Goal: Task Accomplishment & Management: Use online tool/utility

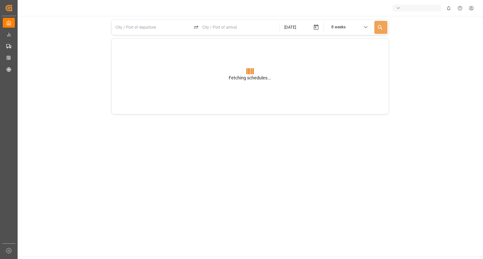
type input "BEANR"
type input "USGXX"
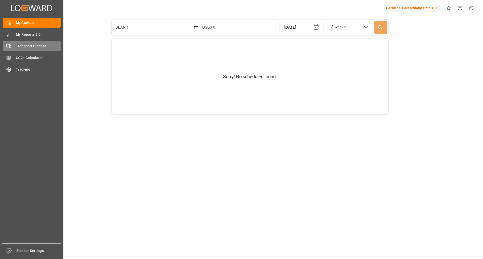
click at [36, 42] on div "Transport Planner Transport Planner" at bounding box center [32, 46] width 58 height 10
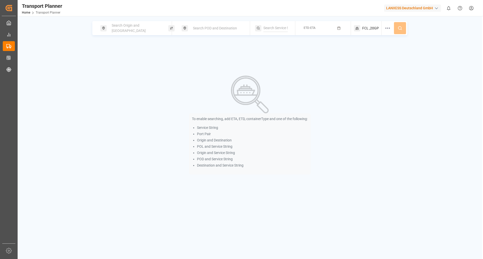
click at [139, 28] on span "Search Origin and [GEOGRAPHIC_DATA]" at bounding box center [129, 27] width 34 height 9
click at [129, 69] on div at bounding box center [135, 64] width 59 height 24
click at [133, 65] on input at bounding box center [131, 69] width 51 height 8
click at [127, 79] on div "NLRTM [GEOGRAPHIC_DATA]" at bounding box center [135, 82] width 51 height 11
type input "NLRTM"
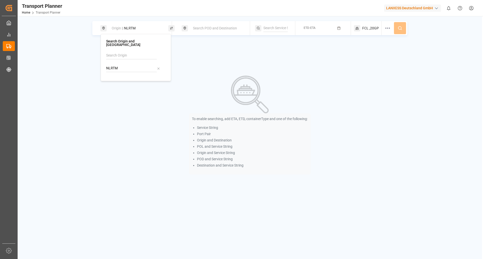
click at [201, 29] on span "Search POD and Destination" at bounding box center [215, 28] width 44 height 4
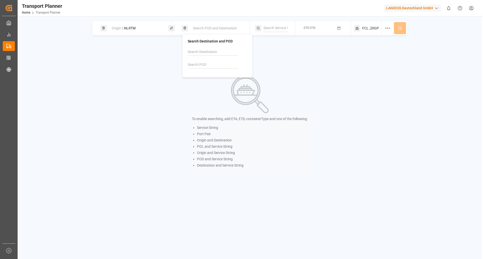
click at [200, 64] on input at bounding box center [213, 65] width 51 height 8
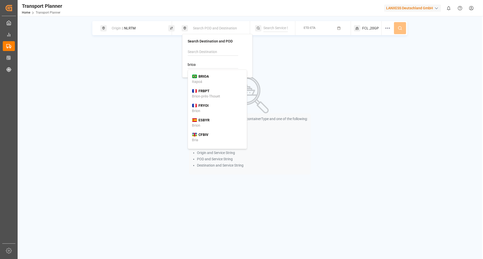
click at [210, 80] on div "BRIOA Itapoá" at bounding box center [217, 79] width 51 height 11
type input "BRIOA"
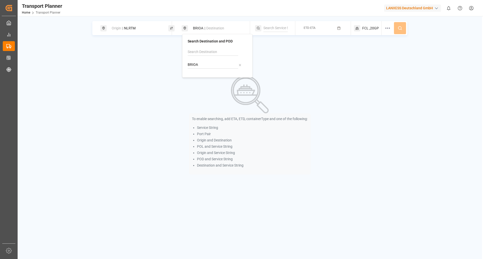
click at [316, 25] on button "ETD-ETA" at bounding box center [322, 28] width 49 height 10
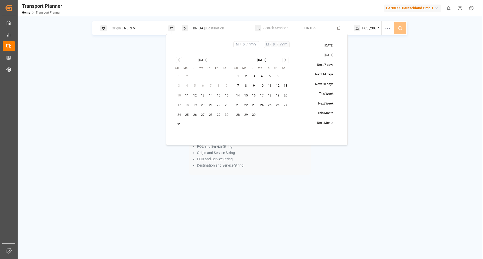
click at [239, 77] on button "1" at bounding box center [238, 76] width 8 height 8
type input "9"
type input "1"
type input "2025"
click at [288, 61] on icon "Go to next month" at bounding box center [286, 60] width 6 height 6
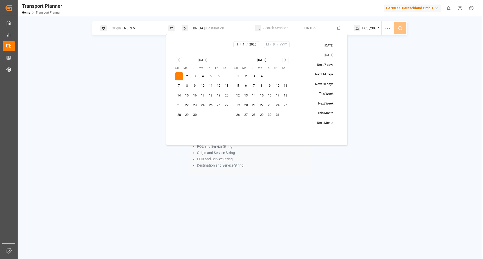
click at [275, 113] on button "31" at bounding box center [278, 115] width 8 height 8
type input "10"
type input "31"
type input "2025"
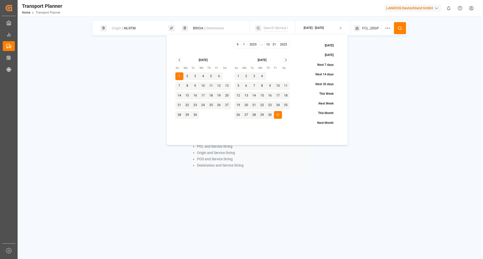
click at [402, 32] on button at bounding box center [400, 28] width 12 height 12
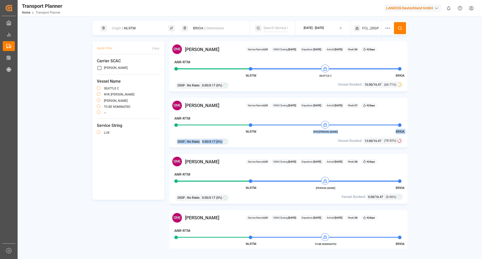
drag, startPoint x: 334, startPoint y: 134, endPoint x: 314, endPoint y: 132, distance: 19.7
click at [314, 132] on div "[PERSON_NAME] Service Name: LUX VGM Closing: [DATE] Departure: [DATE] Arrival: …" at bounding box center [288, 123] width 238 height 50
click at [305, 137] on div "20GP : No Rates 0.00 / 0.17 (0%)" at bounding box center [250, 141] width 153 height 9
drag, startPoint x: 320, startPoint y: 131, endPoint x: 331, endPoint y: 130, distance: 11.6
click at [331, 130] on div "NYK [PERSON_NAME]" at bounding box center [326, 131] width 28 height 5
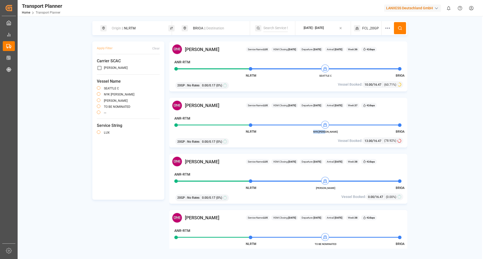
copy span "NYK [PERSON_NAME]"
click at [146, 29] on div "Origin || NLRTM" at bounding box center [136, 28] width 54 height 9
click at [158, 68] on icon at bounding box center [158, 69] width 2 height 2
click at [118, 66] on input at bounding box center [131, 69] width 51 height 8
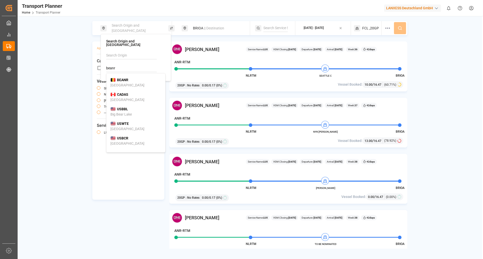
click at [117, 83] on div "[GEOGRAPHIC_DATA]" at bounding box center [127, 85] width 34 height 5
type input "BEANR"
click at [396, 28] on button at bounding box center [400, 28] width 12 height 12
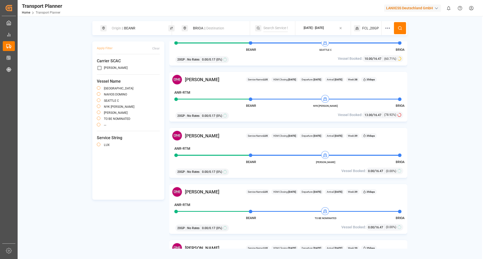
scroll to position [151, 0]
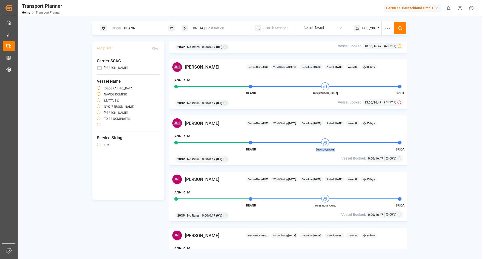
drag, startPoint x: 316, startPoint y: 150, endPoint x: 336, endPoint y: 148, distance: 20.0
click at [336, 148] on span "[PERSON_NAME]" at bounding box center [326, 150] width 28 height 4
copy span "[PERSON_NAME]"
click at [152, 29] on div "Origin || BEANR" at bounding box center [136, 28] width 54 height 9
click at [159, 67] on icon at bounding box center [159, 69] width 4 height 4
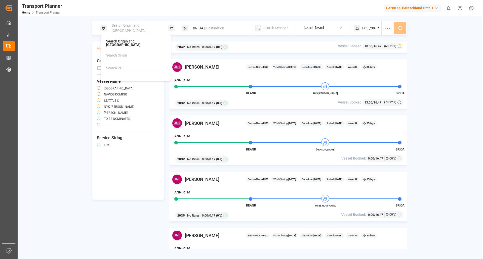
click at [141, 65] on input at bounding box center [131, 69] width 51 height 8
click at [122, 78] on b "NLRTM" at bounding box center [123, 80] width 12 height 4
type input "NLRTM"
click at [216, 27] on span "|| Destination" at bounding box center [214, 28] width 20 height 4
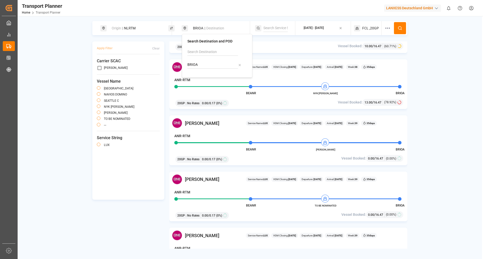
click at [208, 65] on input "BRIOA" at bounding box center [212, 65] width 51 height 8
click at [209, 81] on div "[PERSON_NAME]" at bounding box center [217, 79] width 51 height 11
type input "BRSSZ"
click at [397, 26] on button at bounding box center [400, 28] width 12 height 12
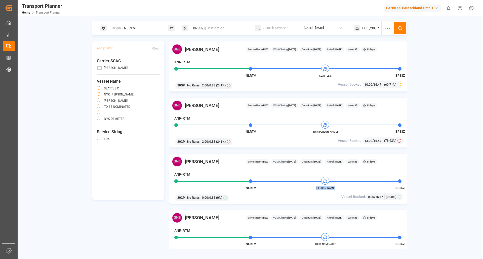
drag, startPoint x: 336, startPoint y: 189, endPoint x: 317, endPoint y: 189, distance: 19.6
click at [317, 189] on span "[PERSON_NAME]" at bounding box center [326, 188] width 28 height 4
copy span "[PERSON_NAME]"
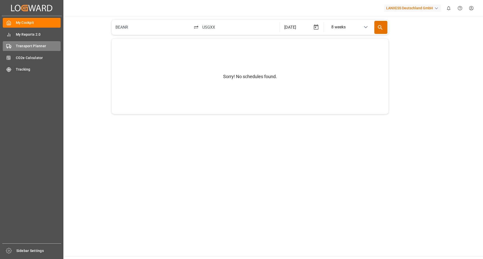
click at [30, 46] on span "Transport Planner" at bounding box center [38, 46] width 45 height 5
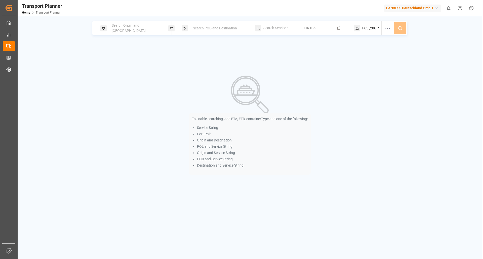
click at [123, 31] on div "Search Origin and [GEOGRAPHIC_DATA]" at bounding box center [136, 28] width 54 height 15
click at [133, 65] on input at bounding box center [131, 69] width 51 height 8
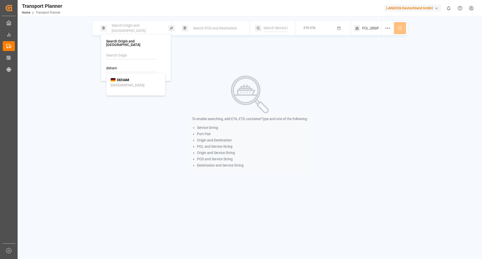
click at [124, 83] on div "Hamburg" at bounding box center [127, 85] width 34 height 5
type input "DEHAM"
click at [200, 27] on span "Search POD and Destination" at bounding box center [215, 28] width 44 height 4
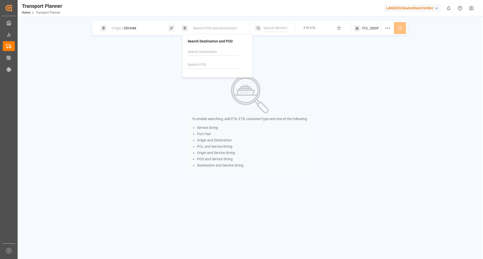
click at [197, 73] on div "Search Destination and POD" at bounding box center [217, 56] width 70 height 44
click at [201, 64] on input at bounding box center [213, 65] width 51 height 8
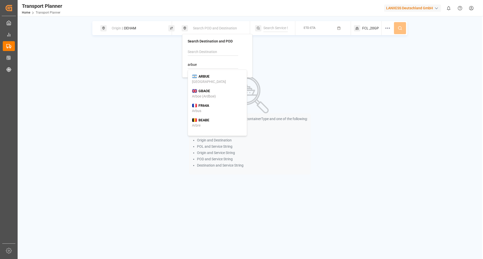
click at [201, 80] on div "Buenos Aires" at bounding box center [209, 81] width 34 height 5
type input "ARBUE"
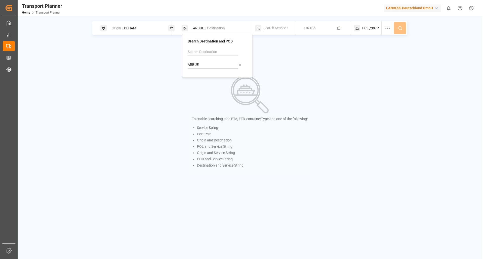
click at [313, 29] on span "ETD-ETA" at bounding box center [310, 28] width 12 height 4
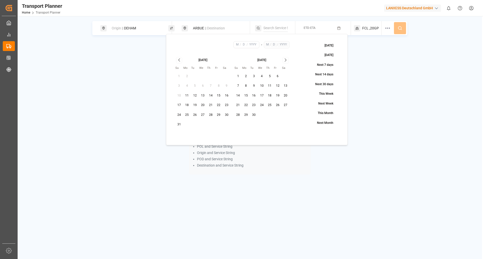
click at [271, 76] on button "5" at bounding box center [270, 76] width 8 height 8
type input "9"
type input "5"
type input "2025"
click at [288, 62] on icon "Go to next month" at bounding box center [286, 60] width 6 height 6
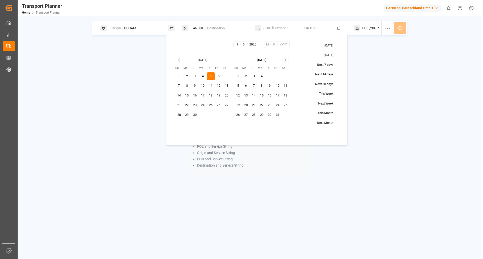
click at [288, 62] on icon "Go to next month" at bounding box center [286, 60] width 6 height 6
click at [238, 125] on button "30" at bounding box center [238, 125] width 8 height 8
type input "11"
type input "30"
type input "2025"
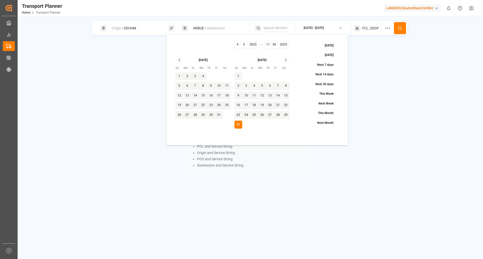
click at [399, 30] on icon at bounding box center [400, 28] width 5 height 5
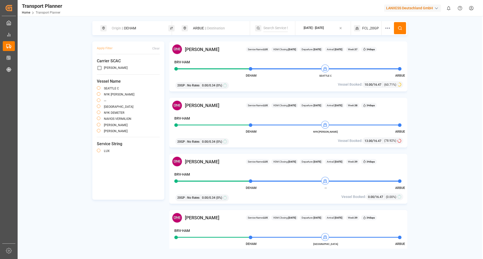
click at [370, 25] on div "FCL ,20GP" at bounding box center [368, 28] width 28 height 14
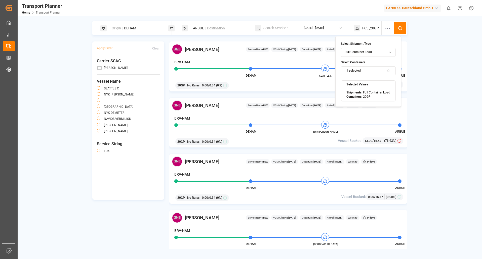
click at [380, 54] on html "Created by potrace 1.15, written by Peter Selinger 2001-2017 Created by potrace…" at bounding box center [241, 129] width 483 height 259
click at [382, 52] on html "Created by potrace 1.15, written by Peter Selinger 2001-2017 Created by potrace…" at bounding box center [241, 129] width 483 height 259
click at [383, 70] on button "1 selected" at bounding box center [368, 70] width 55 height 9
click at [349, 90] on button "Suggestions" at bounding box center [350, 91] width 4 height 4
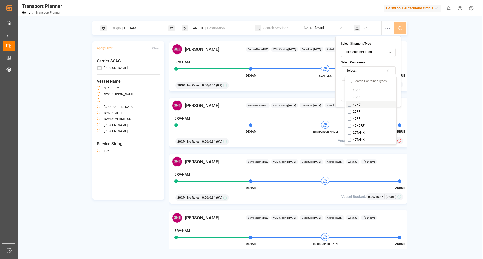
click at [349, 104] on button "Suggestions" at bounding box center [350, 105] width 4 height 4
click at [403, 30] on button at bounding box center [400, 28] width 12 height 12
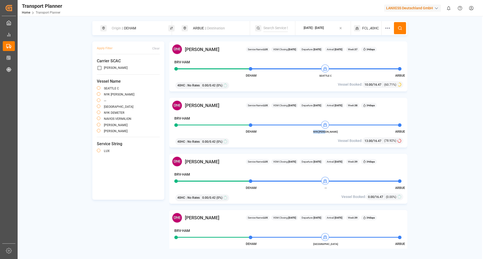
drag, startPoint x: 334, startPoint y: 133, endPoint x: 319, endPoint y: 132, distance: 14.4
click at [319, 132] on span "NYK [PERSON_NAME]" at bounding box center [326, 132] width 28 height 4
copy span "NYK [PERSON_NAME]"
click at [277, 138] on div "40HC : No Rates 0.00 / 0.42 (0%)" at bounding box center [250, 141] width 153 height 9
drag, startPoint x: 319, startPoint y: 133, endPoint x: 332, endPoint y: 133, distance: 12.8
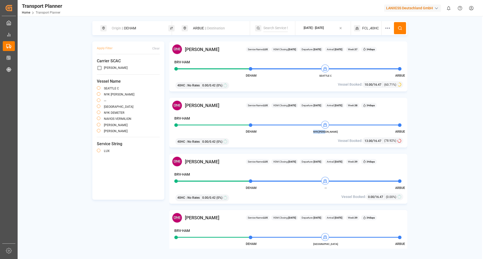
click at [332, 133] on span "NYK [PERSON_NAME]" at bounding box center [326, 132] width 28 height 4
click at [250, 143] on div "40HC : No Rates 0.00 / 0.42 (0%)" at bounding box center [250, 141] width 153 height 9
